Goal: Information Seeking & Learning: Learn about a topic

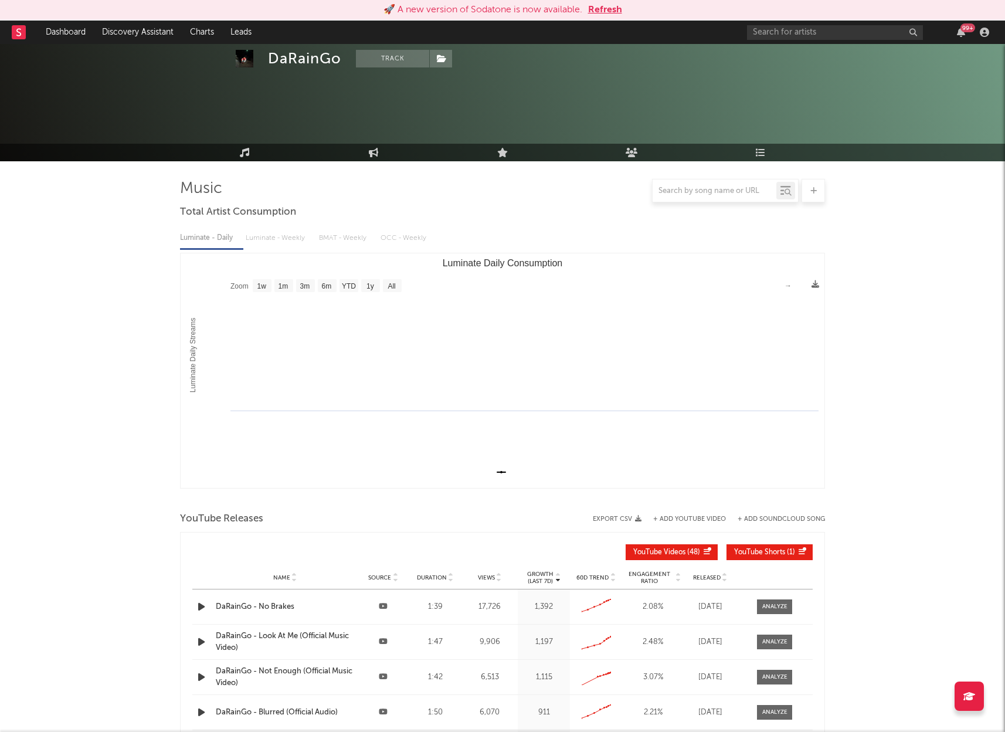
select select "1w"
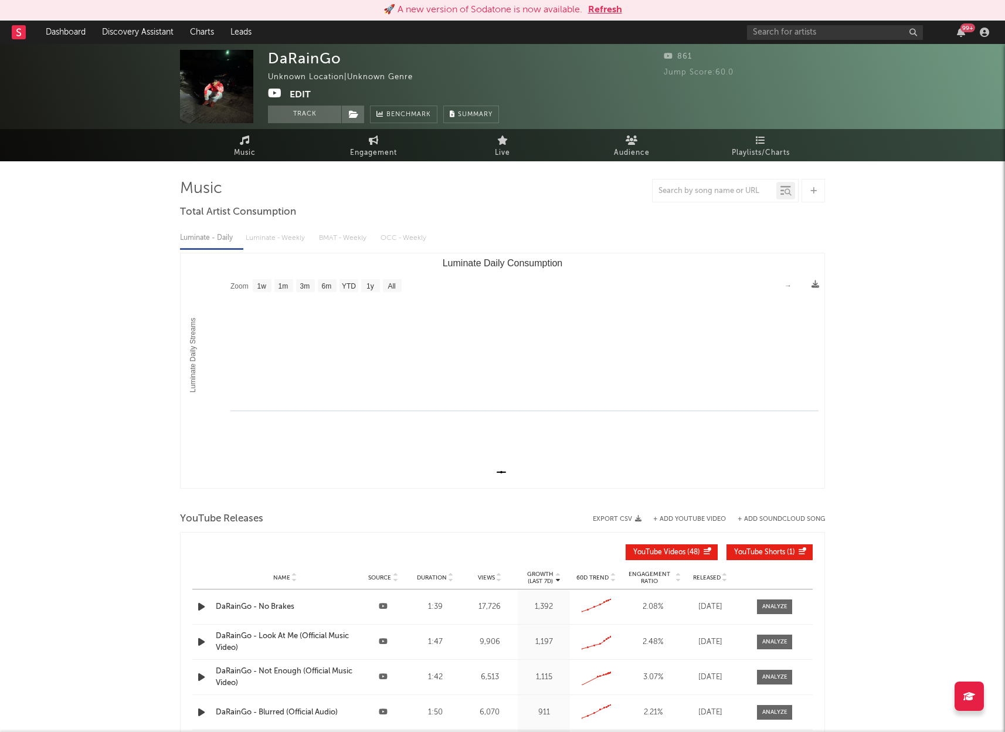
click at [938, 77] on div "DaRainGo Unknown Location | Unknown Genre Edit Track Benchmark Summary 861 Jump…" at bounding box center [502, 86] width 1005 height 85
click at [800, 32] on input "text" at bounding box center [835, 32] width 176 height 15
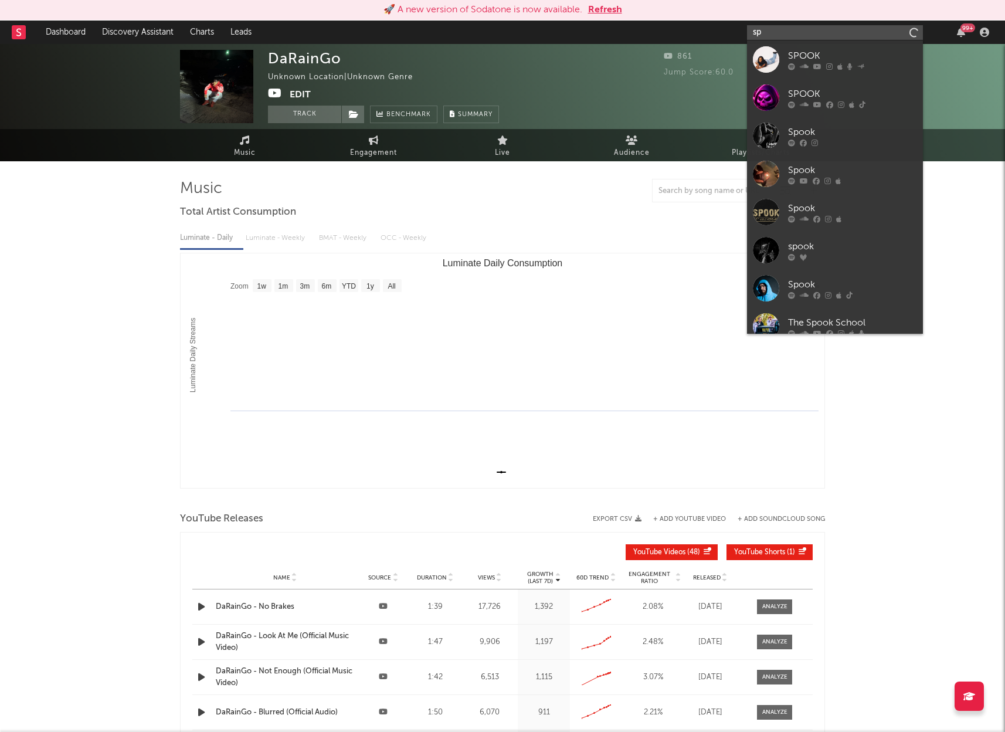
type input "s"
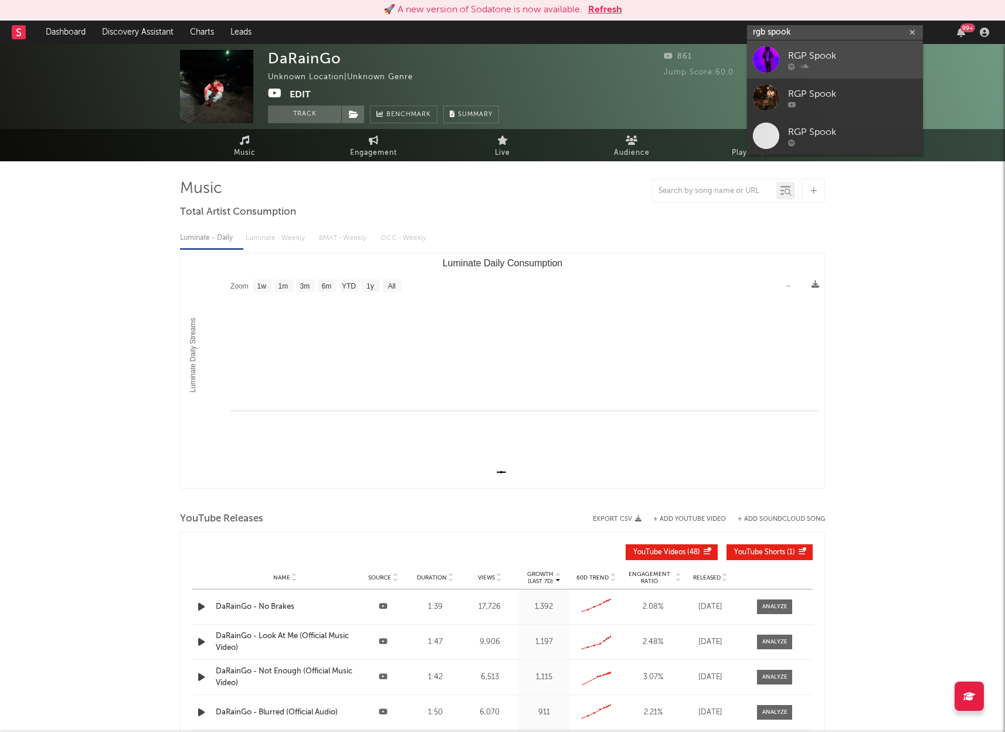
type input "rgb spook"
click at [845, 62] on div "RGP Spook" at bounding box center [852, 56] width 129 height 14
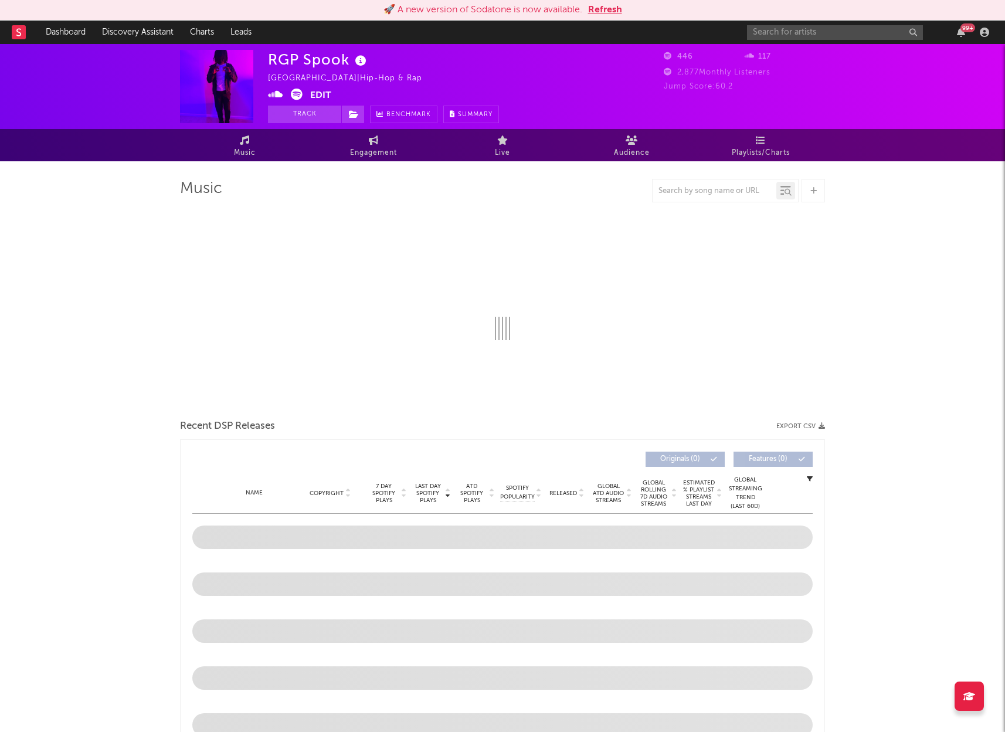
select select "1w"
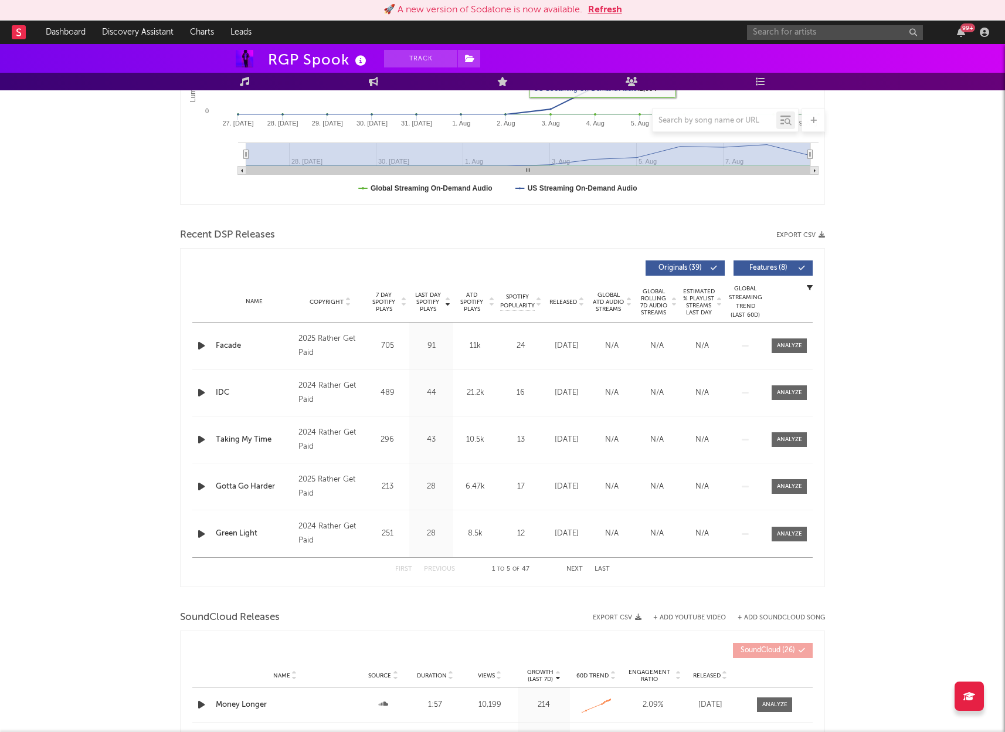
scroll to position [355, 0]
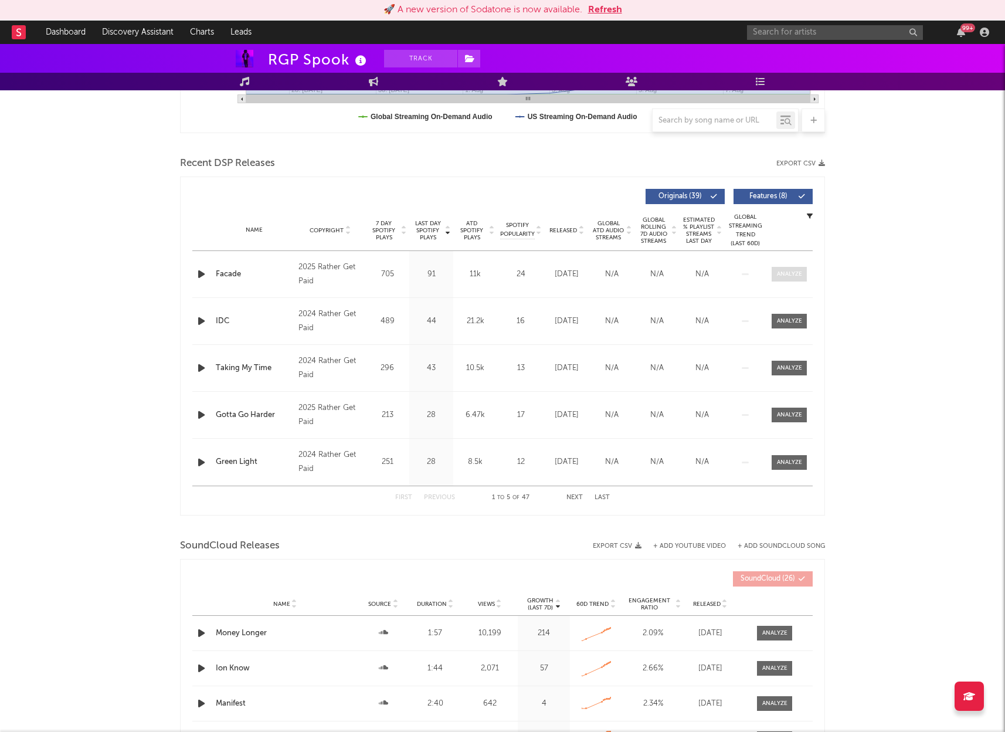
click at [787, 276] on div at bounding box center [789, 274] width 25 height 9
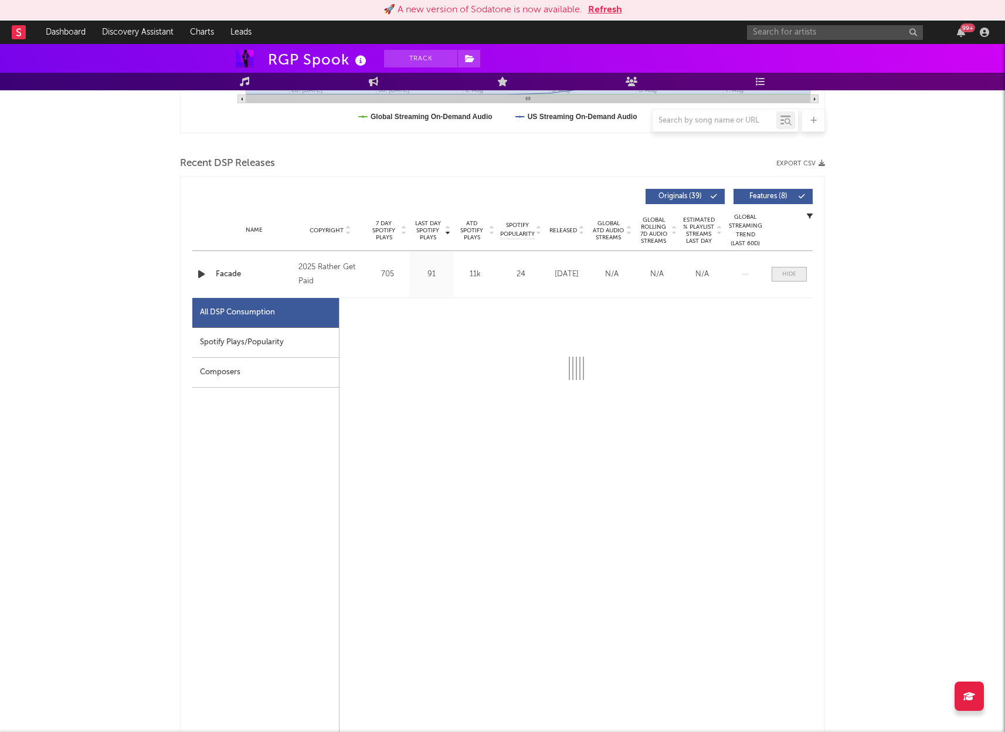
select select "1w"
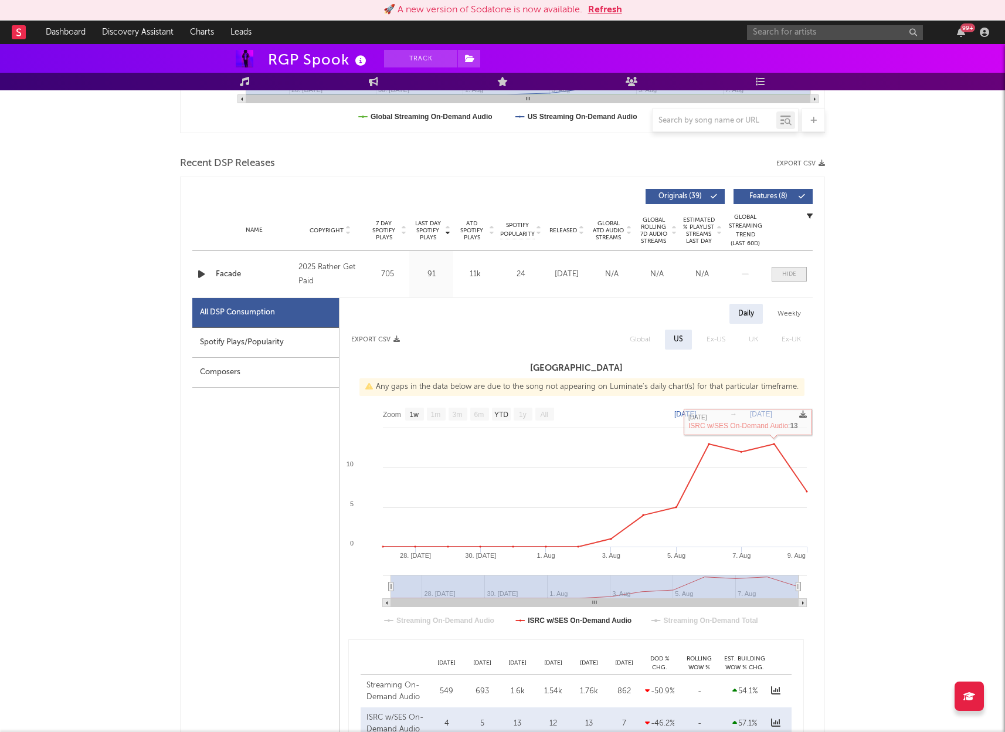
click at [791, 270] on div at bounding box center [789, 274] width 14 height 9
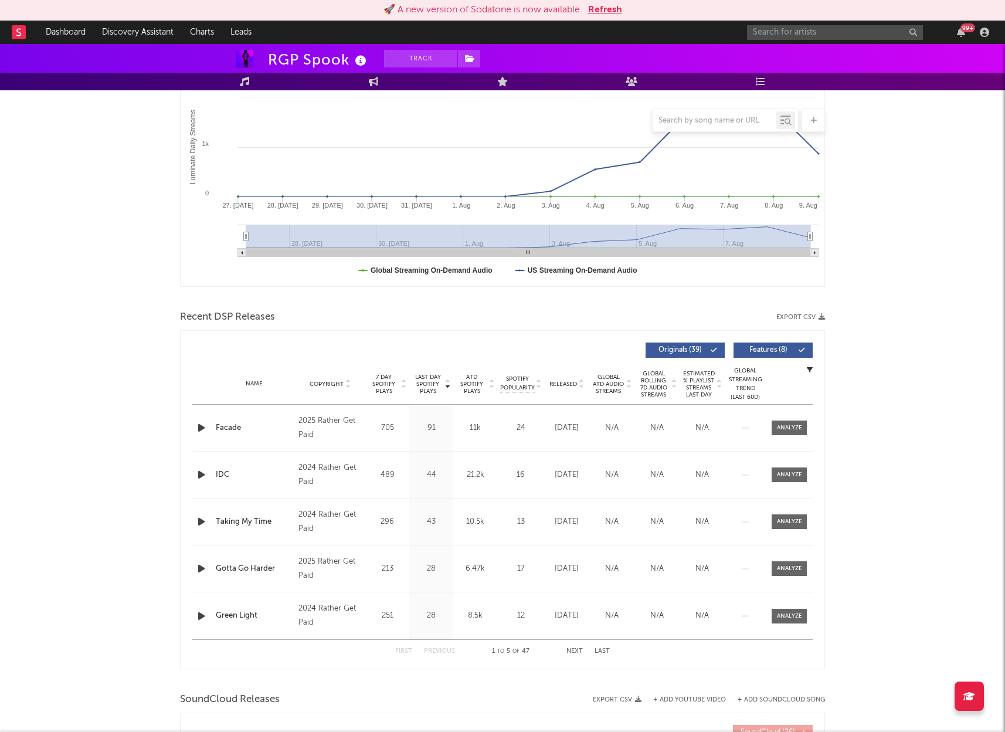
scroll to position [0, 0]
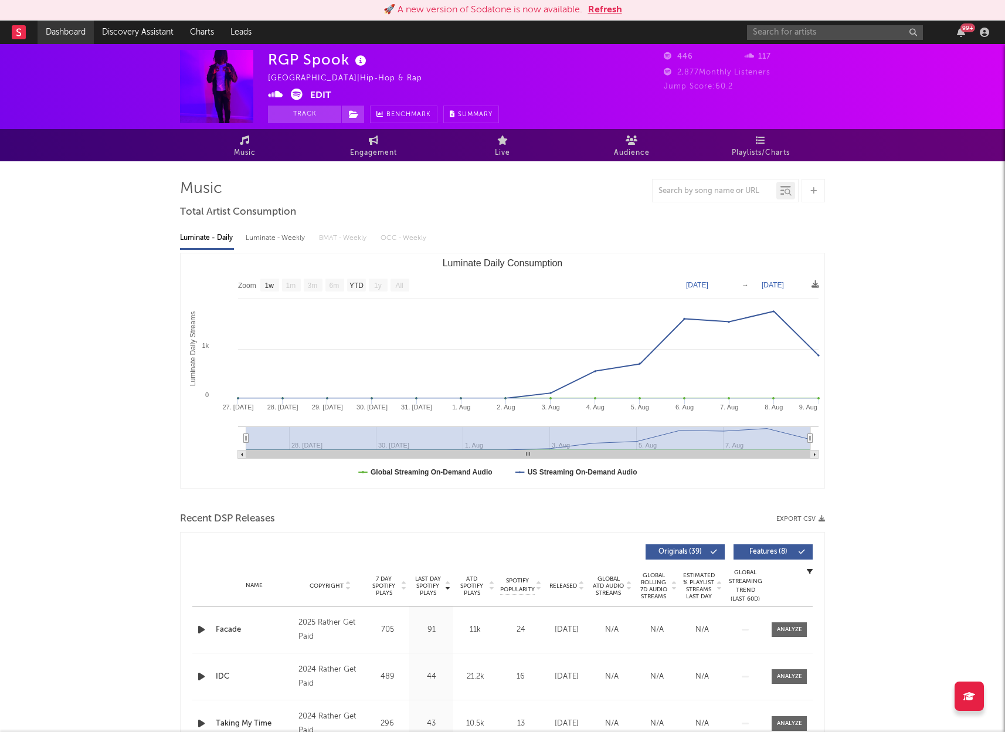
click at [73, 30] on link "Dashboard" at bounding box center [66, 32] width 56 height 23
